Goal: Task Accomplishment & Management: Use online tool/utility

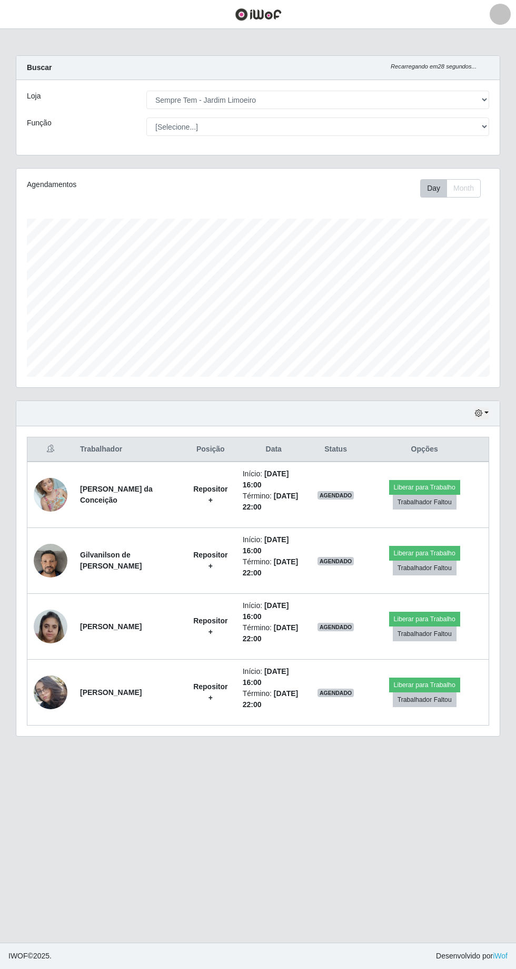
select select "508"
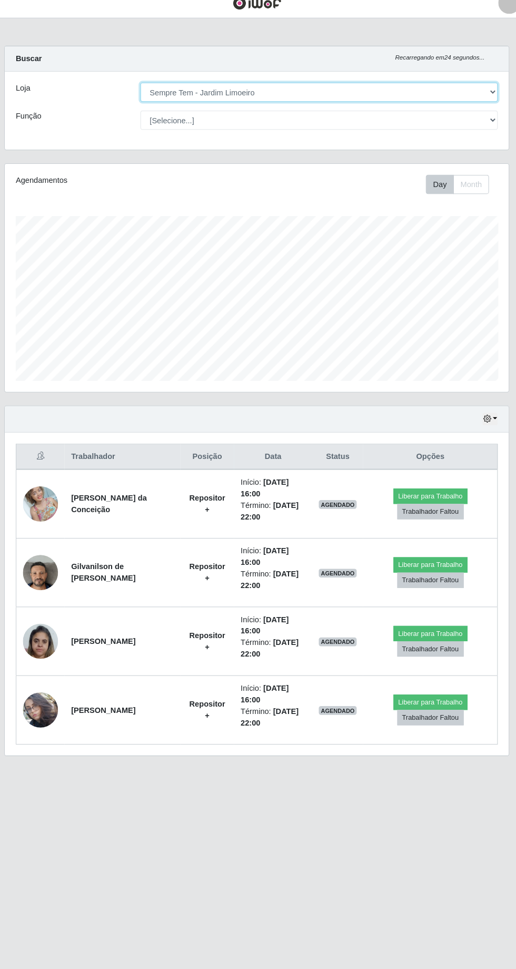
scroll to position [52, 0]
